Goal: Task Accomplishment & Management: Manage account settings

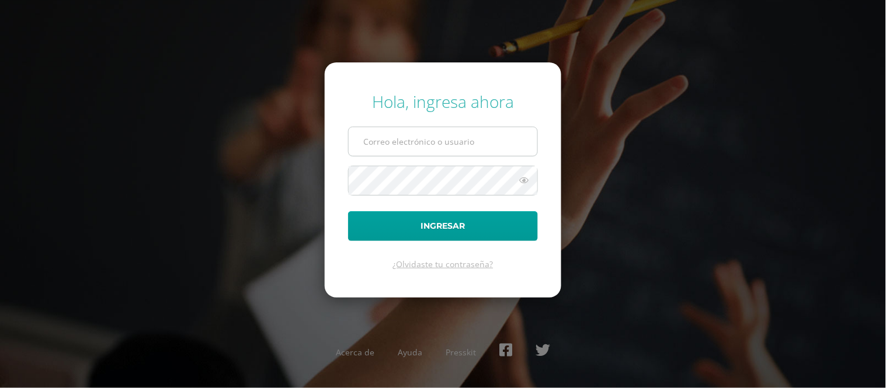
click at [413, 141] on input "text" at bounding box center [442, 141] width 189 height 29
type input "edssong@cig.edu.gt"
click at [348, 211] on button "Ingresar" at bounding box center [443, 226] width 190 height 30
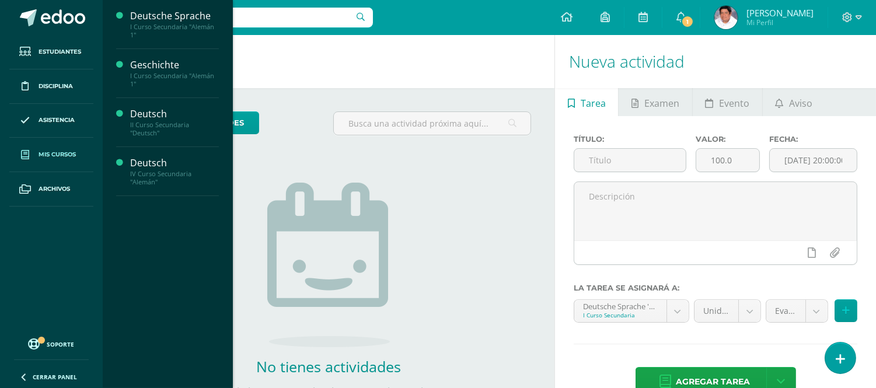
click at [45, 148] on link "Mis cursos" at bounding box center [51, 155] width 84 height 34
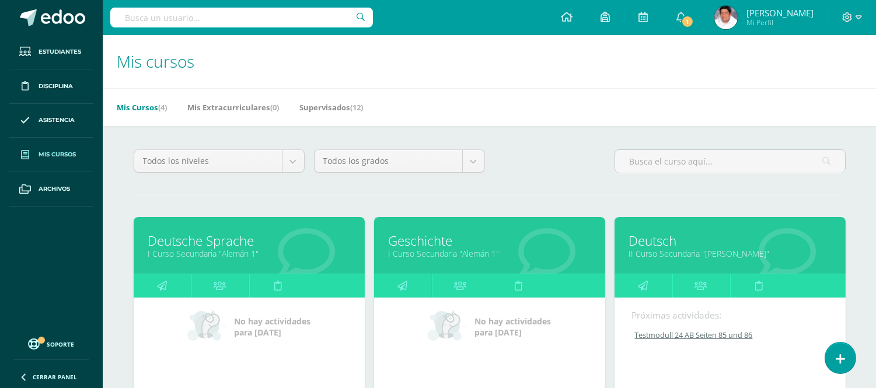
click at [419, 247] on link "Geschichte" at bounding box center [490, 241] width 202 height 18
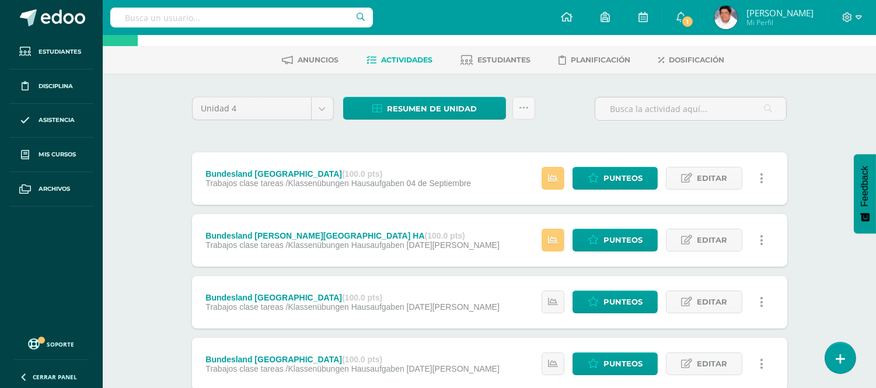
scroll to position [121, 0]
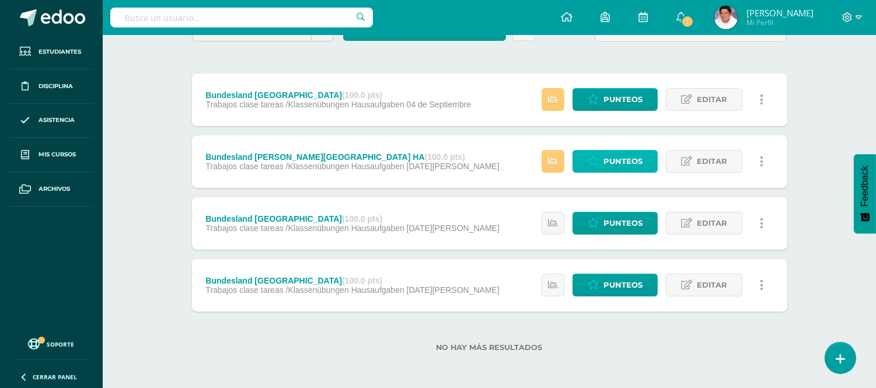
click at [611, 158] on span "Punteos" at bounding box center [623, 162] width 39 height 22
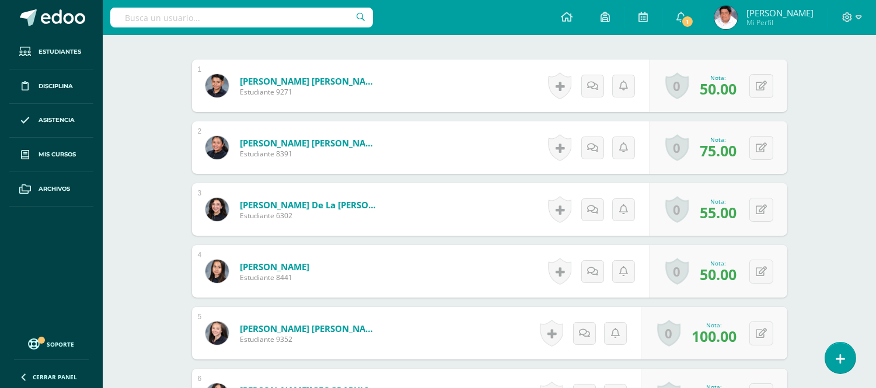
scroll to position [389, 0]
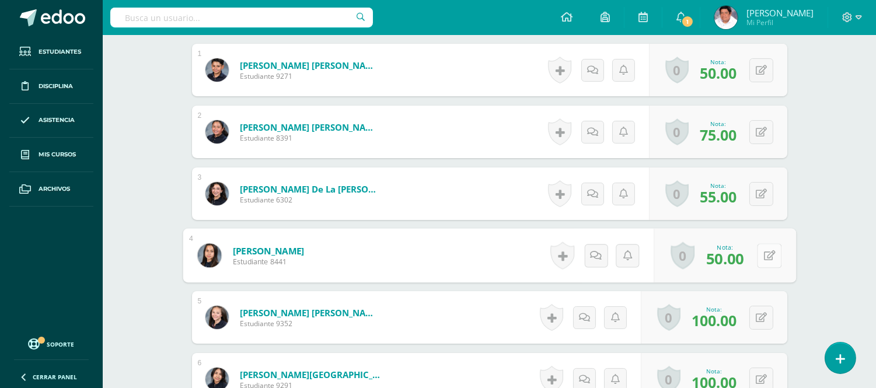
click at [766, 250] on icon at bounding box center [770, 255] width 12 height 10
type input "75"
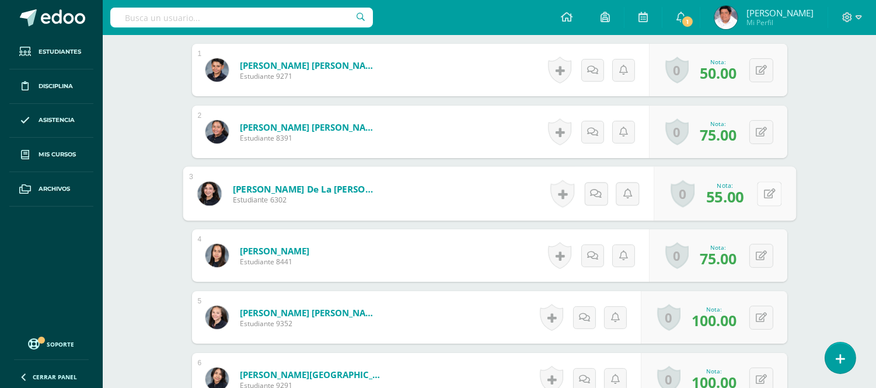
click at [764, 191] on icon at bounding box center [770, 194] width 12 height 10
type input "75"
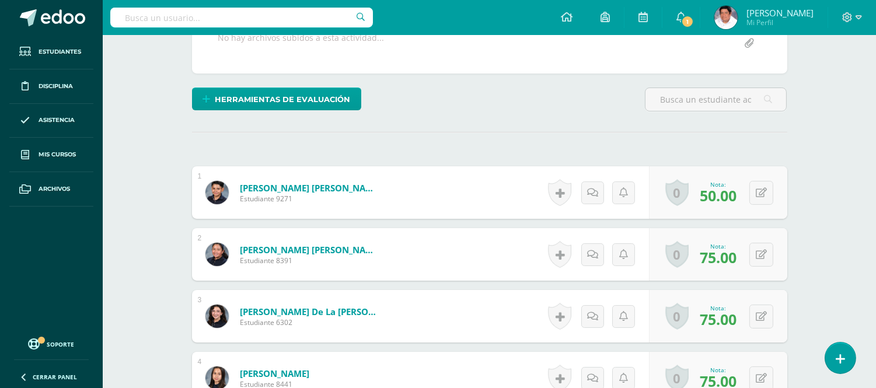
scroll to position [12, 0]
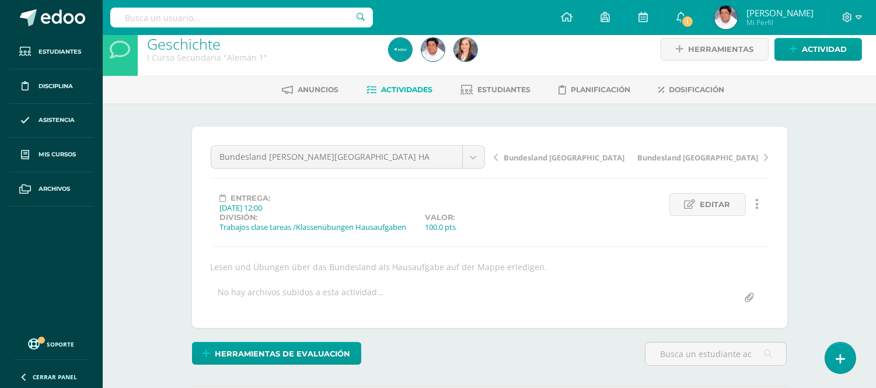
click at [405, 86] on span "Actividades" at bounding box center [407, 89] width 51 height 9
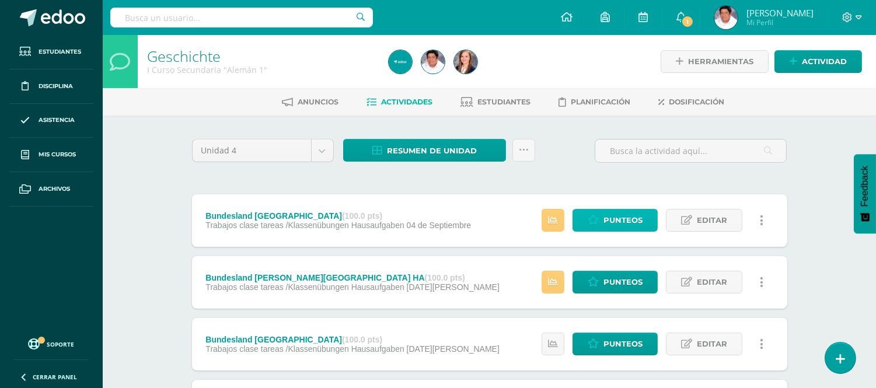
click at [603, 216] on link "Punteos" at bounding box center [615, 220] width 85 height 23
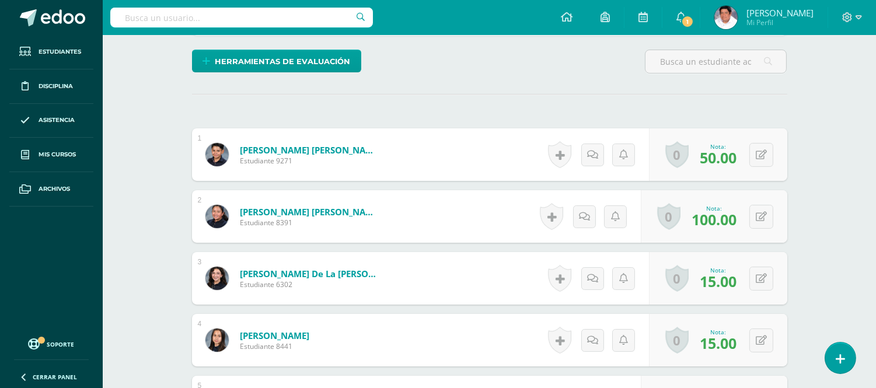
scroll to position [305, 0]
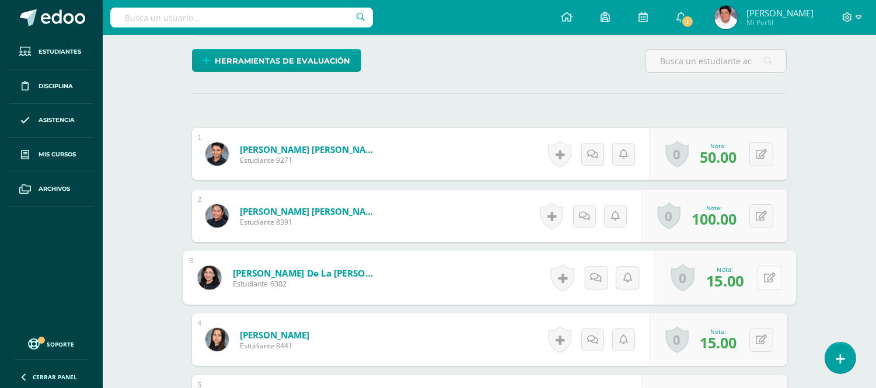
click at [757, 277] on button at bounding box center [769, 278] width 25 height 25
type input "85"
click at [765, 337] on icon at bounding box center [761, 340] width 11 height 10
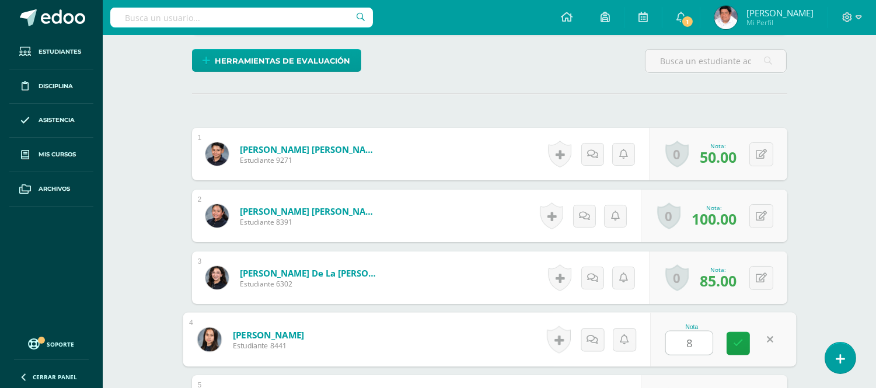
type input "85"
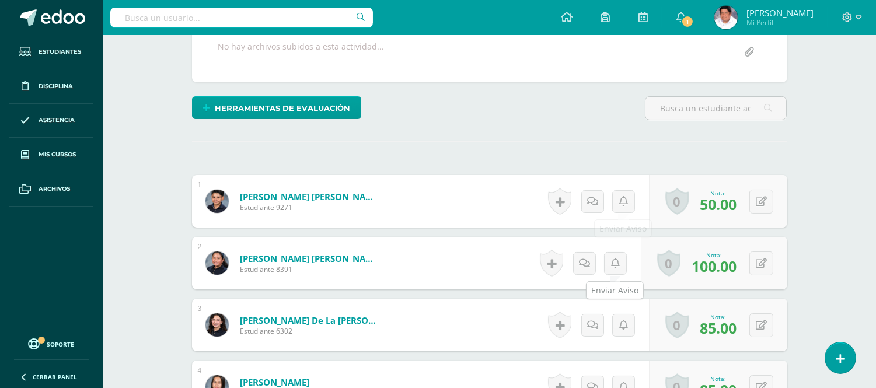
scroll to position [259, 0]
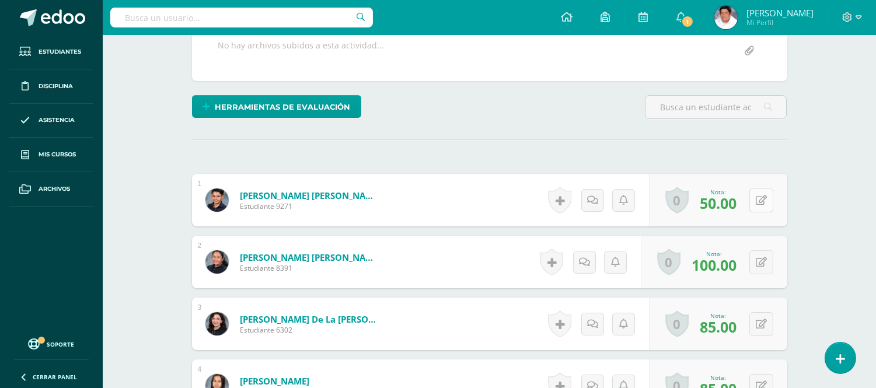
click at [763, 200] on icon at bounding box center [761, 201] width 11 height 10
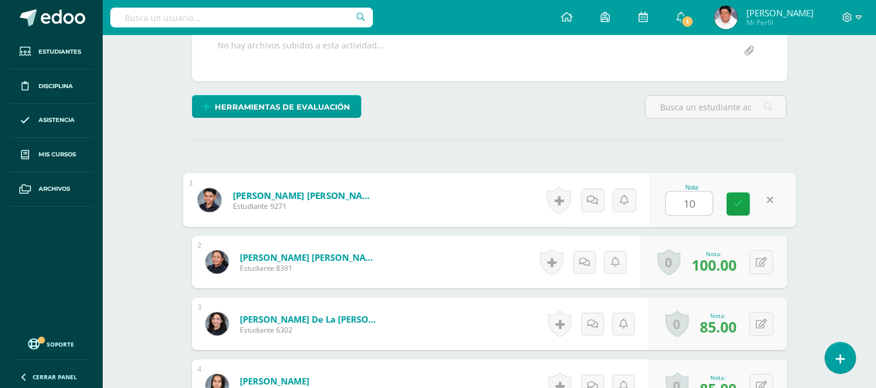
type input "100"
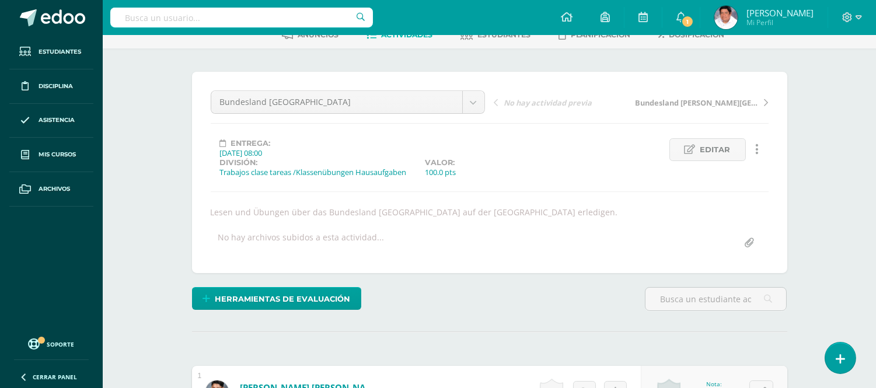
scroll to position [0, 0]
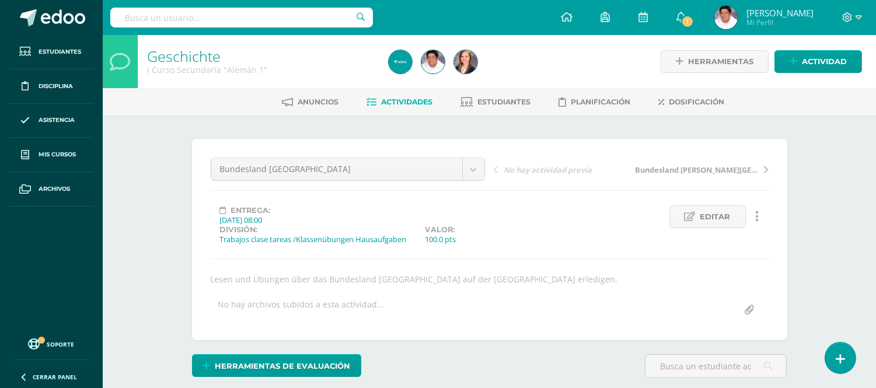
click at [398, 104] on span "Actividades" at bounding box center [407, 101] width 51 height 9
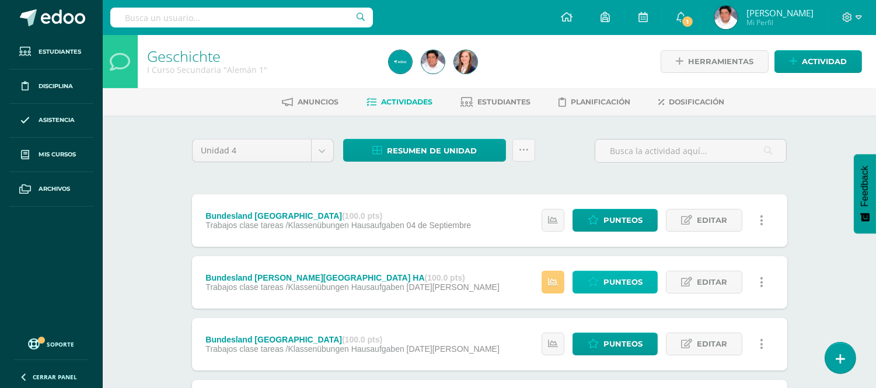
click at [619, 278] on span "Punteos" at bounding box center [623, 282] width 39 height 22
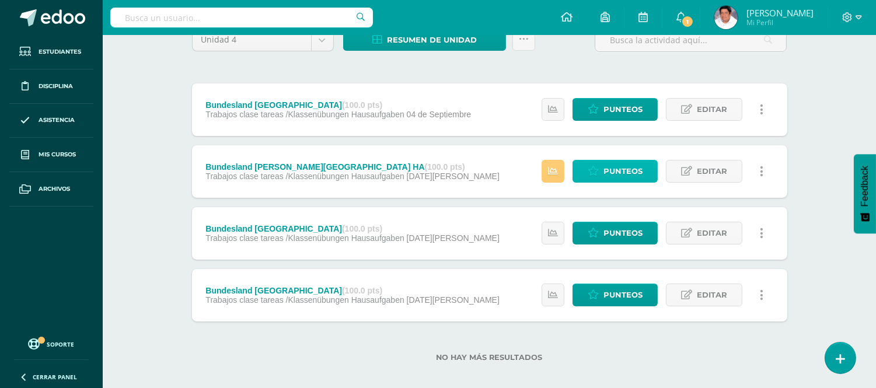
scroll to position [121, 0]
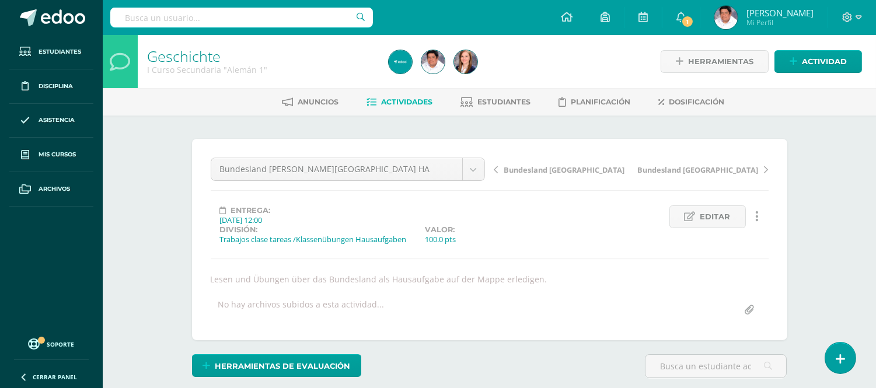
click at [412, 103] on span "Actividades" at bounding box center [407, 101] width 51 height 9
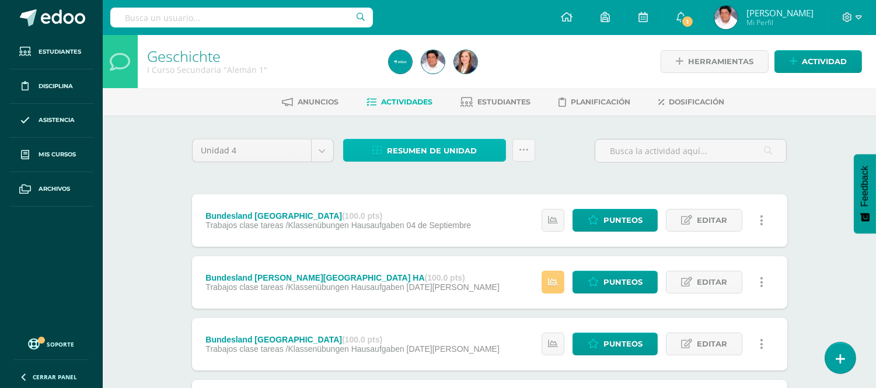
click at [453, 148] on span "Resumen de unidad" at bounding box center [432, 151] width 90 height 22
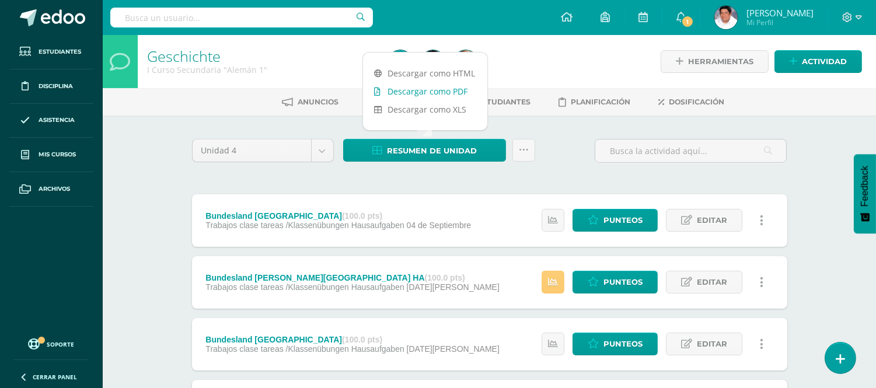
click at [399, 89] on link "Descargar como PDF" at bounding box center [425, 91] width 124 height 18
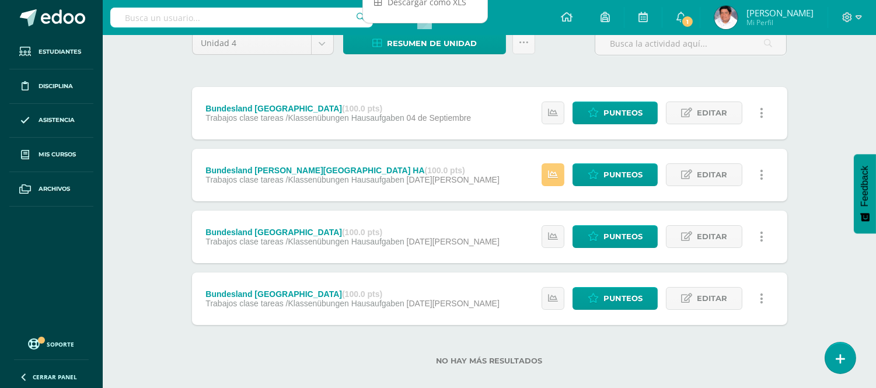
scroll to position [121, 0]
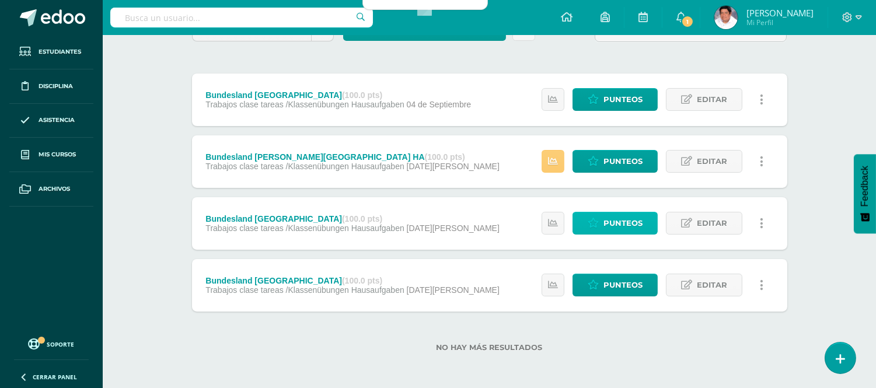
click at [628, 222] on span "Punteos" at bounding box center [623, 223] width 39 height 22
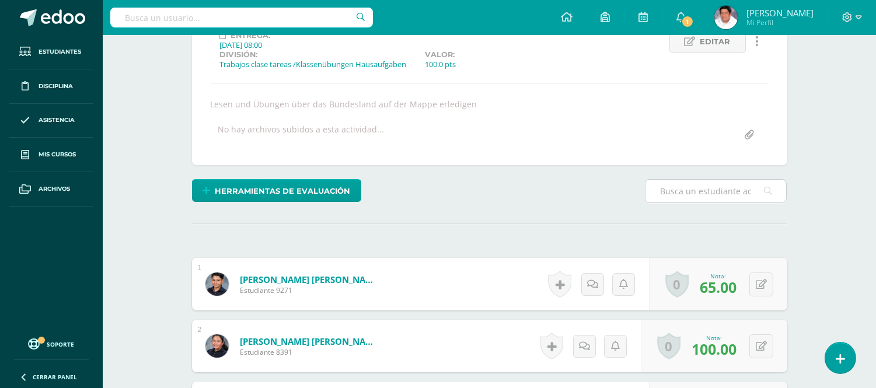
scroll to position [176, 0]
click at [762, 281] on icon at bounding box center [761, 284] width 11 height 10
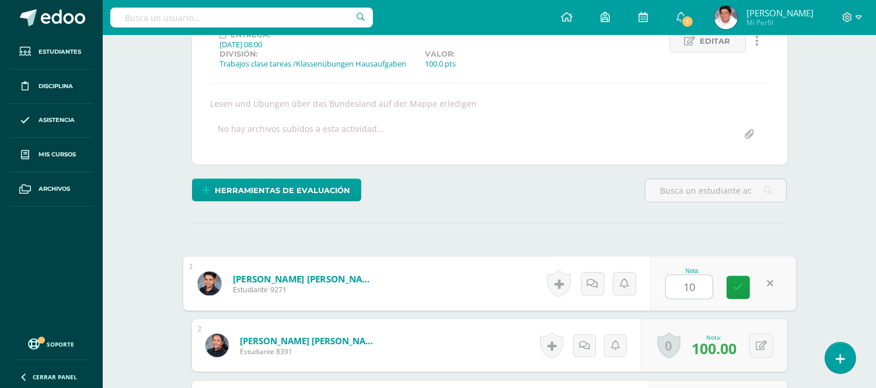
type input "100"
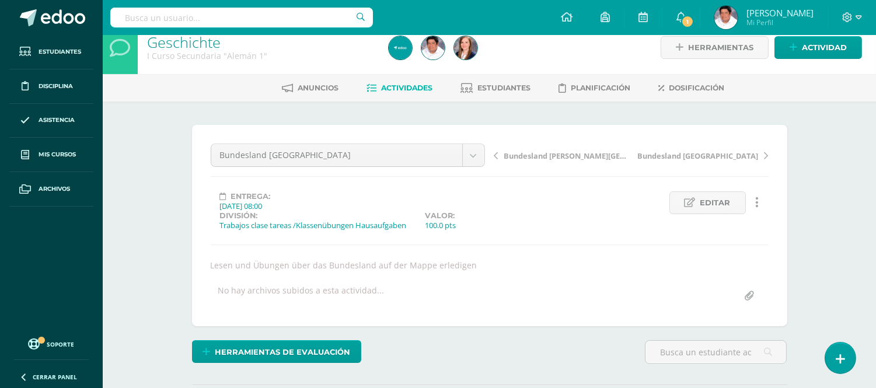
scroll to position [0, 0]
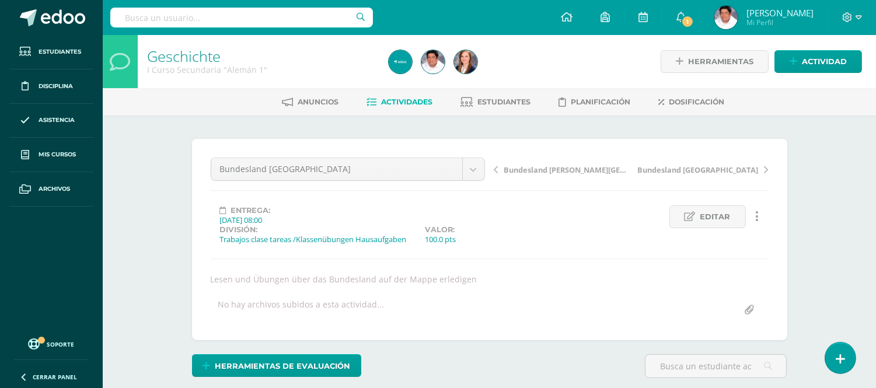
click at [385, 101] on span "Actividades" at bounding box center [407, 101] width 51 height 9
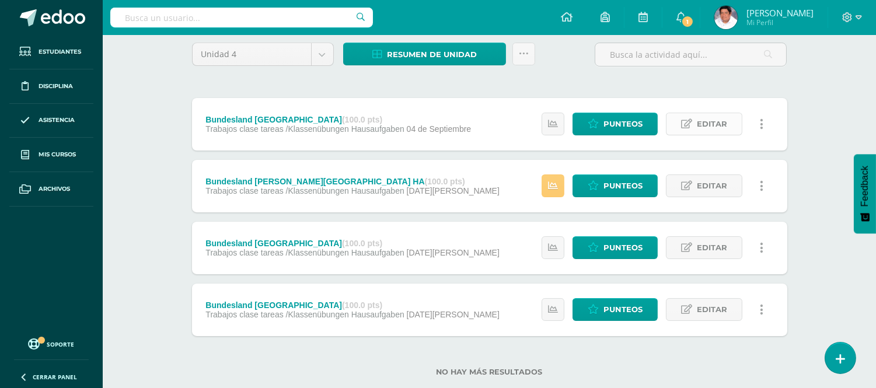
scroll to position [121, 0]
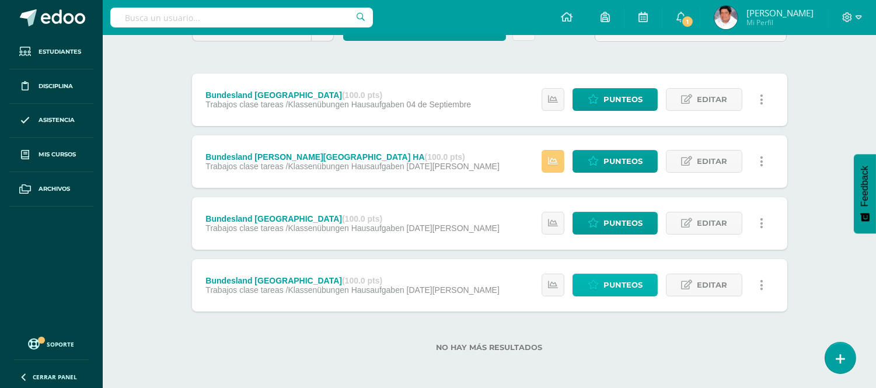
click at [602, 283] on link "Punteos" at bounding box center [615, 285] width 85 height 23
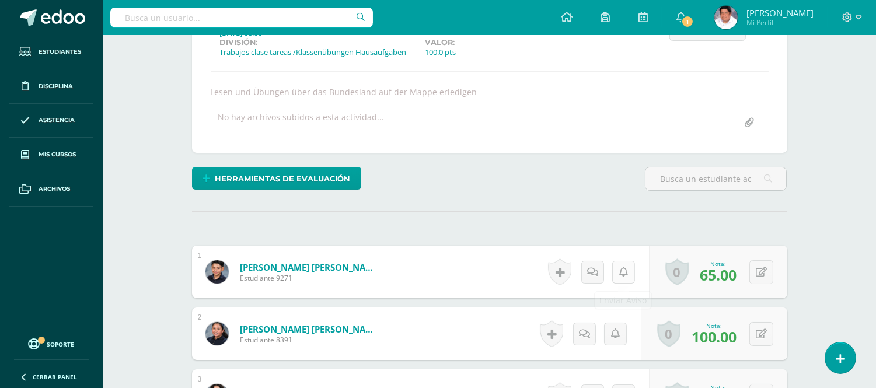
scroll to position [195, 0]
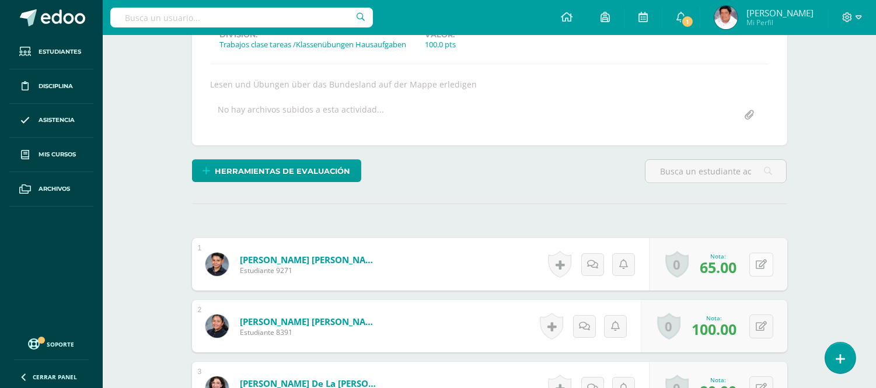
click at [759, 264] on button at bounding box center [762, 265] width 24 height 24
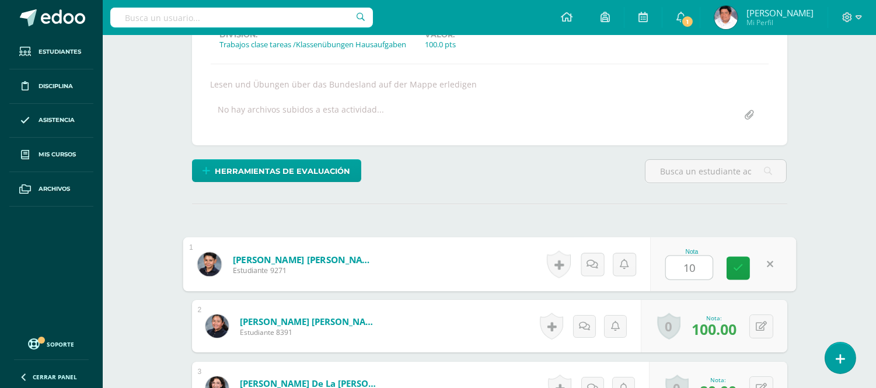
type input "100"
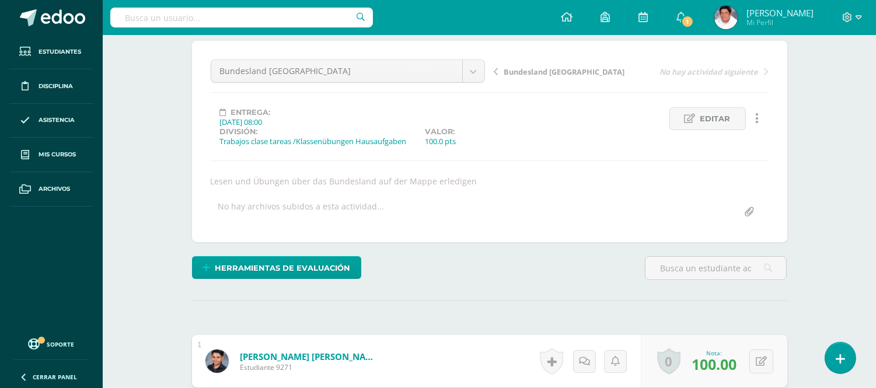
scroll to position [0, 0]
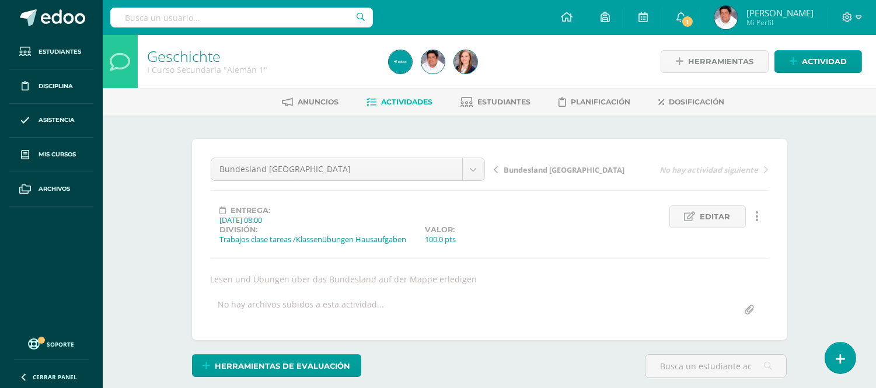
click at [416, 100] on span "Actividades" at bounding box center [407, 101] width 51 height 9
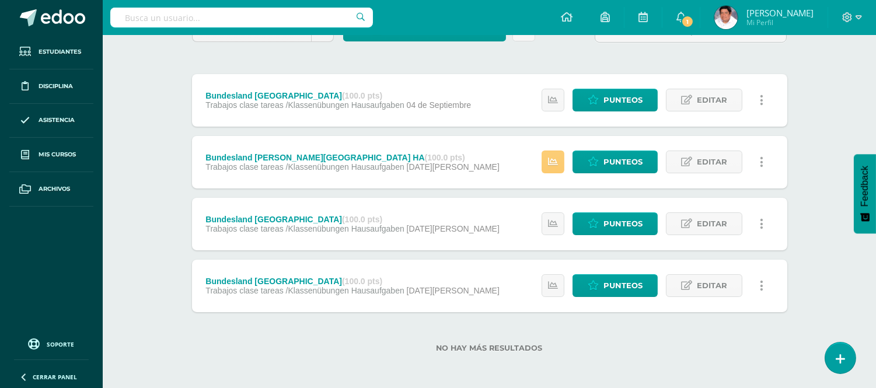
scroll to position [121, 0]
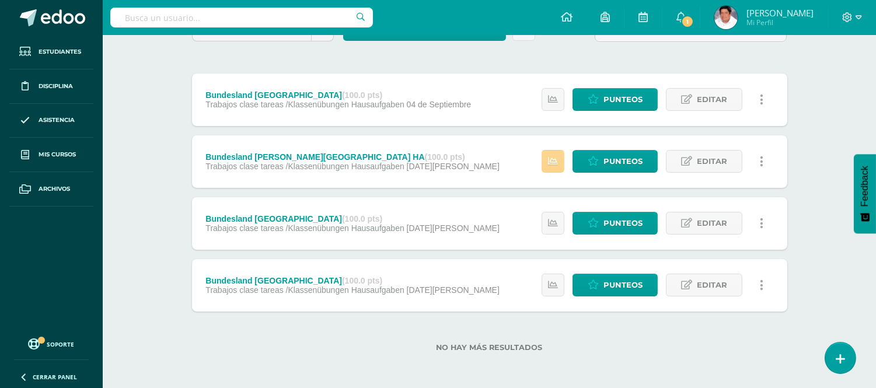
click at [549, 154] on link at bounding box center [553, 161] width 23 height 23
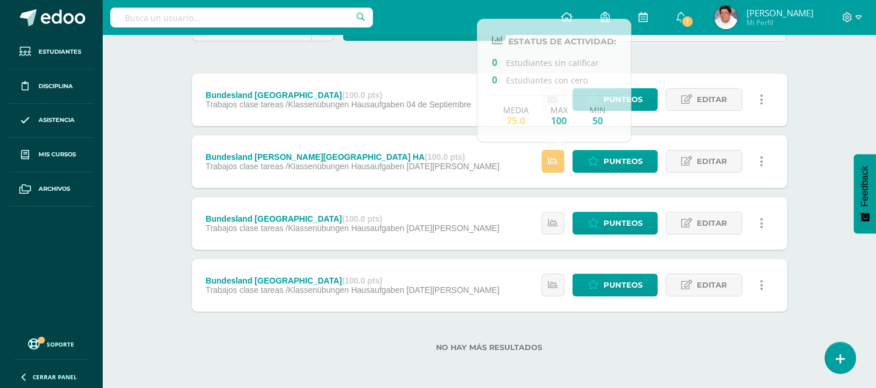
click at [825, 134] on div "Geschichte I Curso Secundaria "Alemán 1" Herramientas Detalle de asistencias Ac…" at bounding box center [489, 151] width 773 height 475
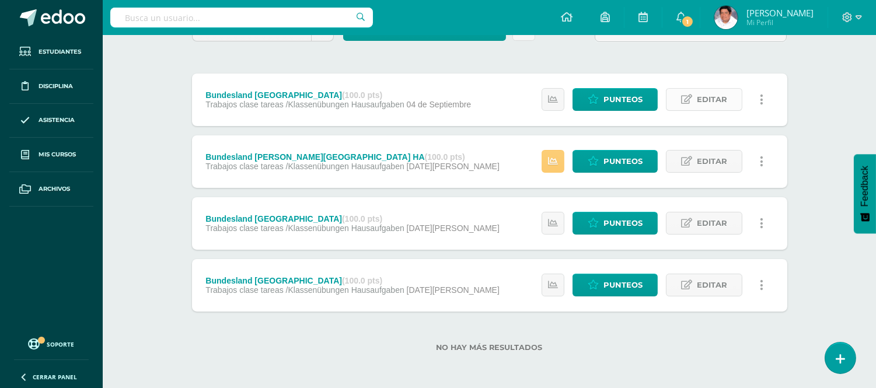
scroll to position [0, 0]
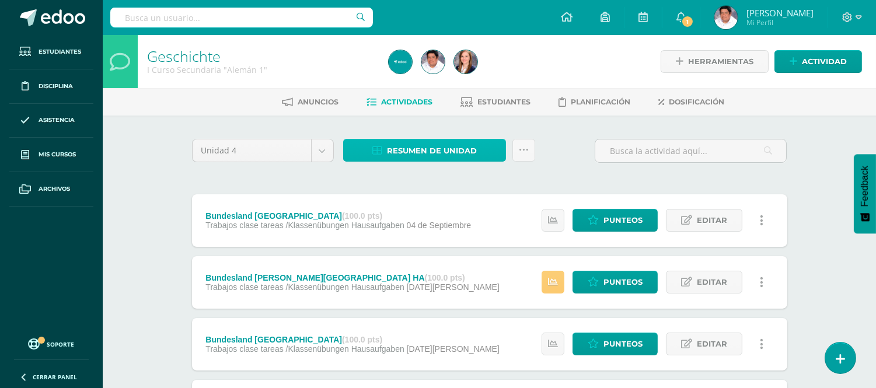
click at [445, 148] on span "Resumen de unidad" at bounding box center [432, 151] width 90 height 22
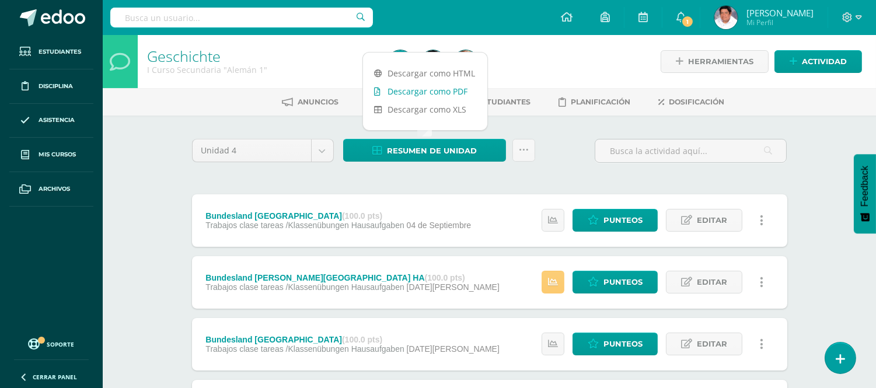
click at [393, 88] on link "Descargar como PDF" at bounding box center [425, 91] width 124 height 18
drag, startPoint x: 557, startPoint y: 141, endPoint x: 529, endPoint y: 144, distance: 28.1
click at [557, 141] on div "Unidad 4 Unidad 1 Unidad 2 Unidad 3 Unidad 4 Resumen de unidad Subir actividade…" at bounding box center [489, 155] width 605 height 33
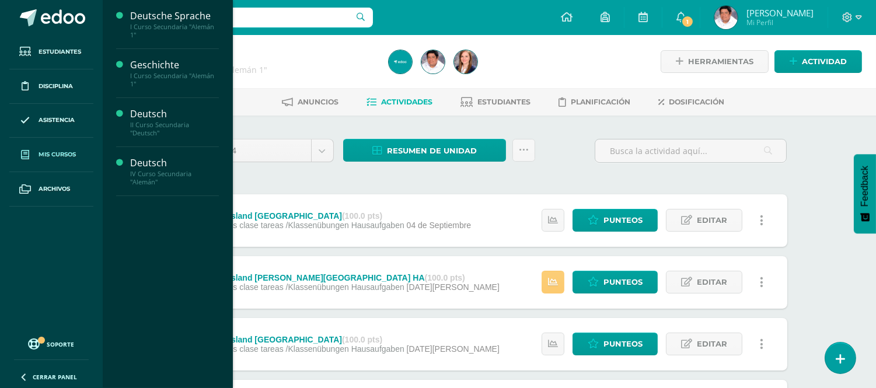
click at [41, 154] on span "Mis cursos" at bounding box center [57, 154] width 37 height 9
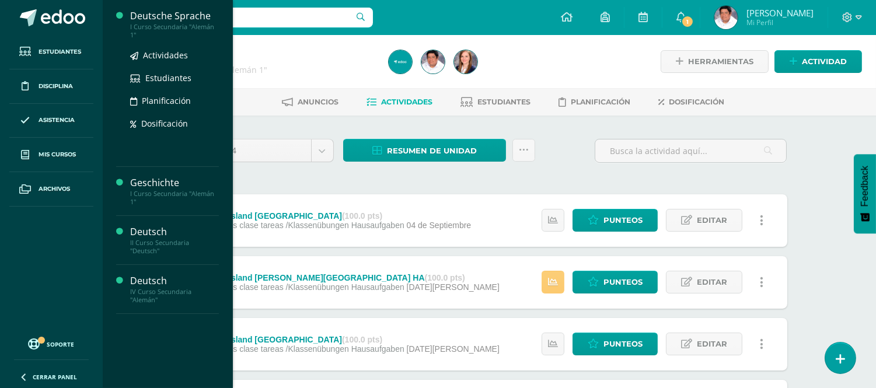
click at [148, 15] on div "Deutsche Sprache" at bounding box center [174, 15] width 89 height 13
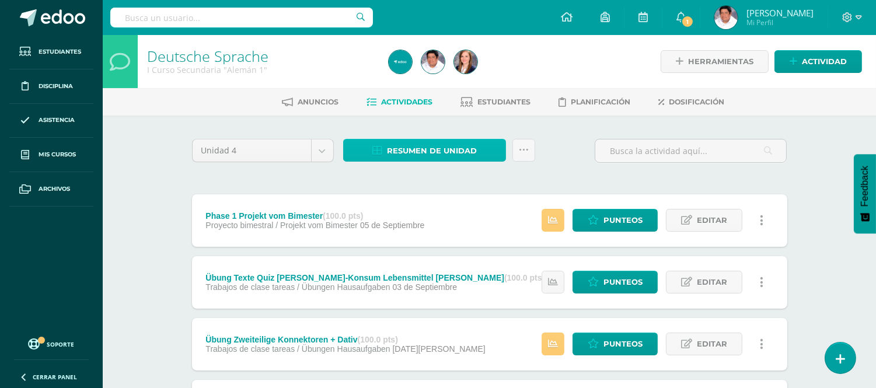
click at [433, 153] on span "Resumen de unidad" at bounding box center [432, 151] width 90 height 22
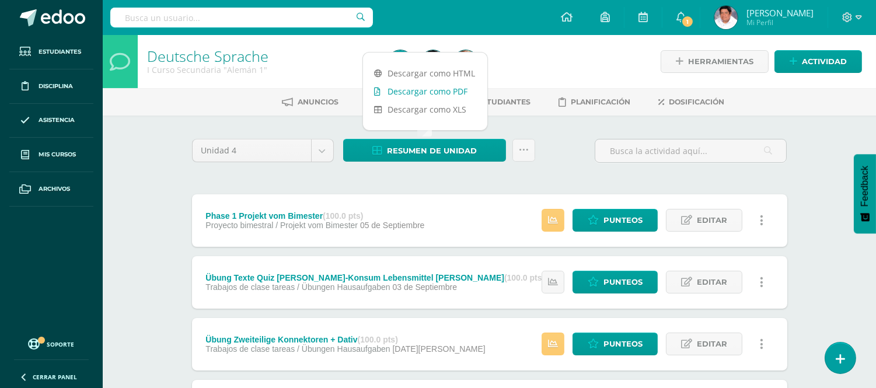
click at [420, 89] on link "Descargar como PDF" at bounding box center [425, 91] width 124 height 18
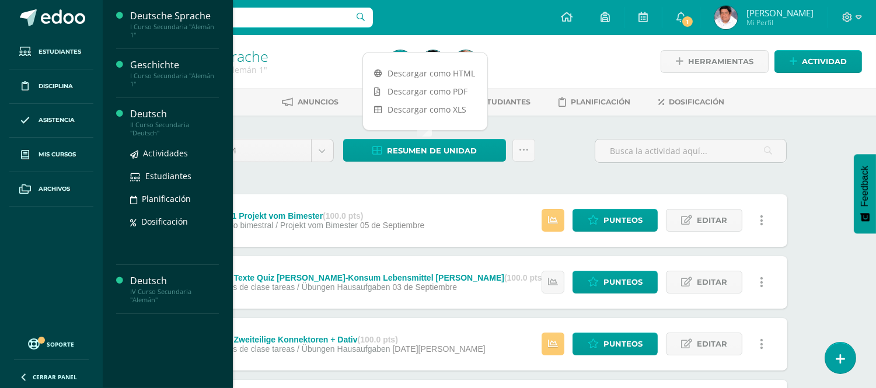
click at [147, 114] on div "Deutsch" at bounding box center [174, 113] width 89 height 13
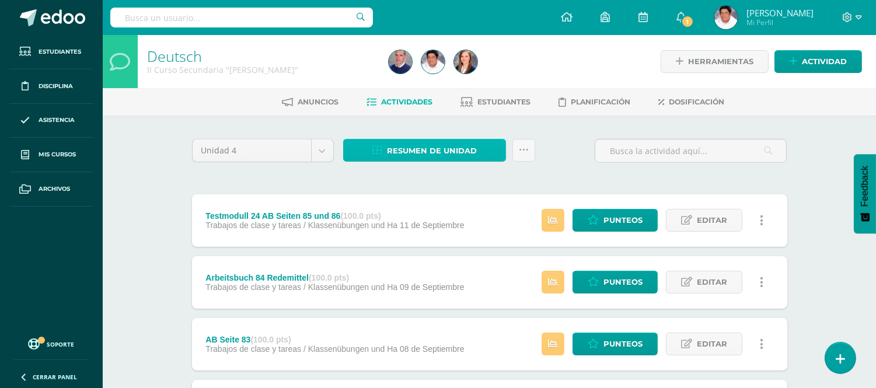
click at [428, 154] on span "Resumen de unidad" at bounding box center [432, 151] width 90 height 22
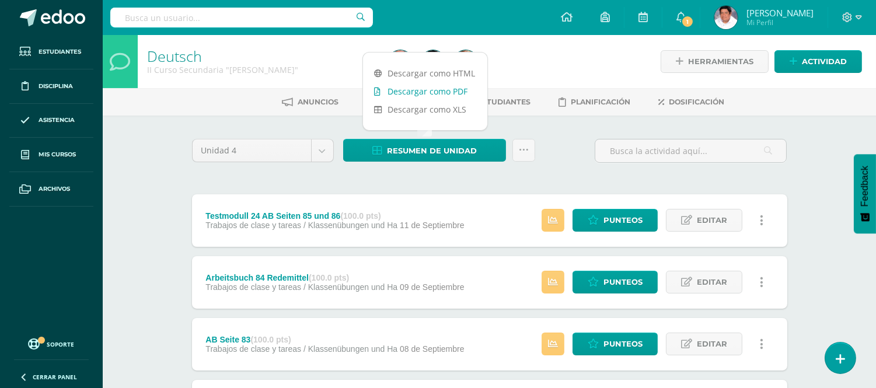
click at [423, 88] on link "Descargar como PDF" at bounding box center [425, 91] width 124 height 18
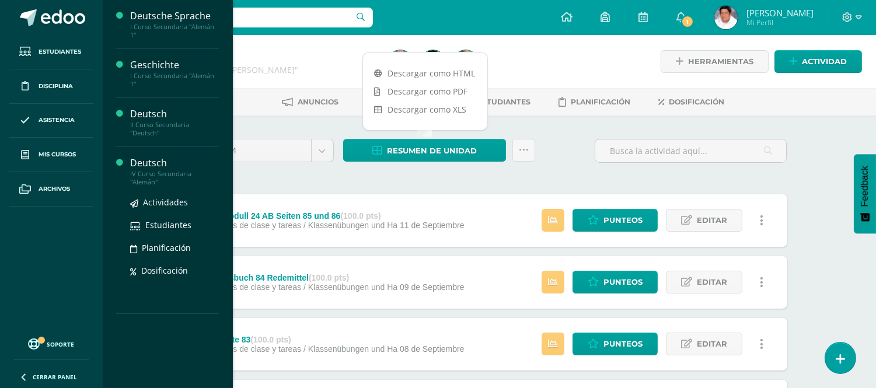
click at [148, 170] on div "IV Curso Secundaria "Alemán"" at bounding box center [174, 178] width 89 height 16
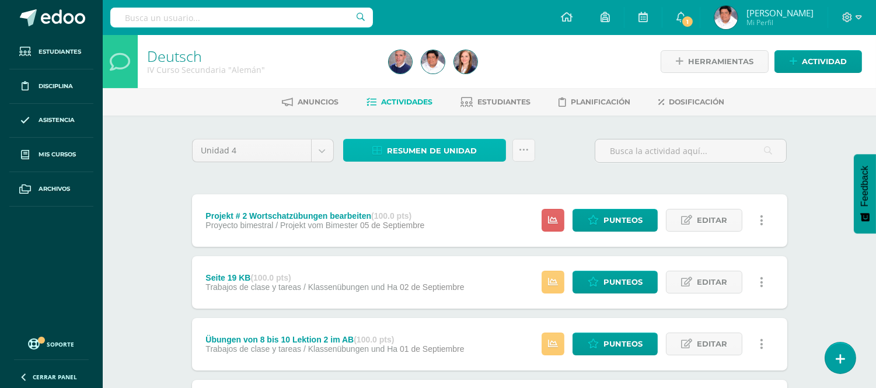
click at [421, 150] on span "Resumen de unidad" at bounding box center [432, 151] width 90 height 22
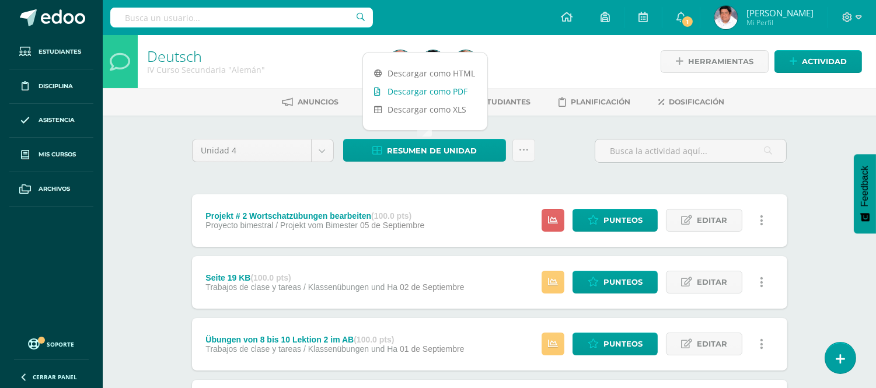
click at [414, 89] on link "Descargar como PDF" at bounding box center [425, 91] width 124 height 18
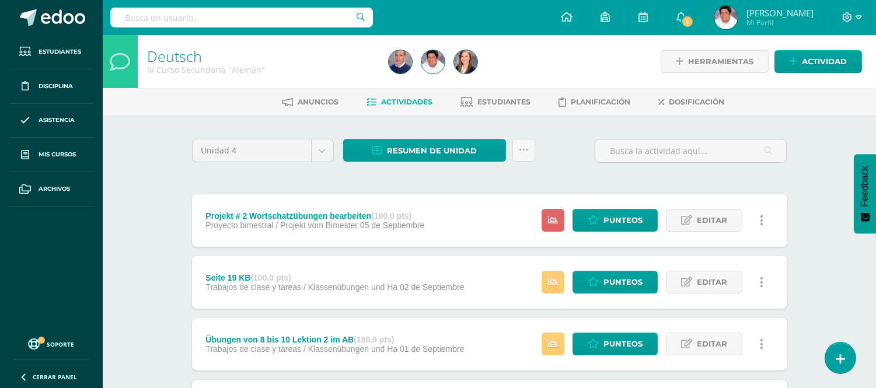
click at [609, 224] on span "Punteos" at bounding box center [623, 221] width 39 height 22
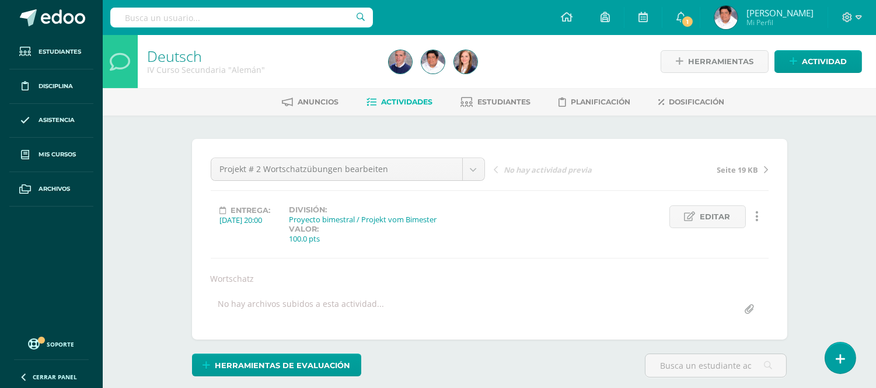
click at [410, 100] on span "Actividades" at bounding box center [407, 101] width 51 height 9
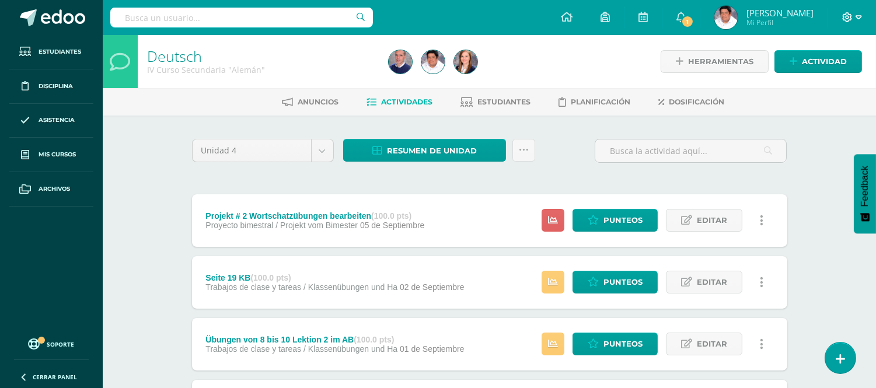
click at [861, 15] on icon at bounding box center [859, 17] width 6 height 11
click at [819, 74] on span "Cerrar sesión" at bounding box center [822, 79] width 53 height 11
